Goal: Task Accomplishment & Management: Use online tool/utility

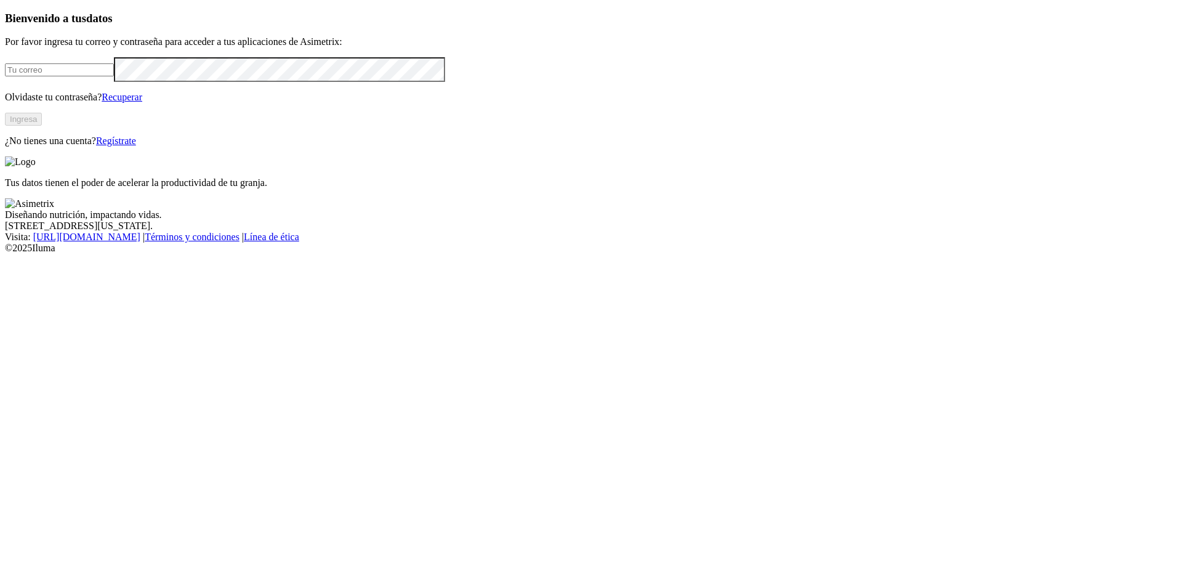
click at [114, 76] on input "email" at bounding box center [59, 69] width 109 height 13
click at [5, 254] on com-1password-button at bounding box center [5, 254] width 0 height 0
type input "[PERSON_NAME][EMAIL_ADDRESS][PERSON_NAME][DOMAIN_NAME]"
click at [42, 126] on button "Ingresa" at bounding box center [23, 119] width 37 height 13
